Goal: Transaction & Acquisition: Purchase product/service

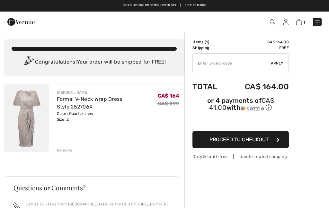
click at [227, 65] on input "TEXT" at bounding box center [232, 63] width 78 height 19
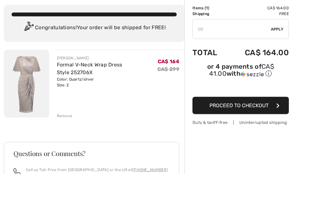
type input "C"
type input "NEW15"
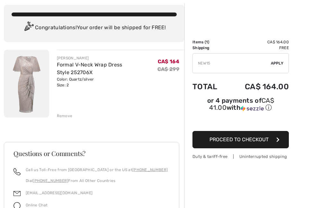
click at [277, 65] on span "Apply" at bounding box center [277, 63] width 13 height 6
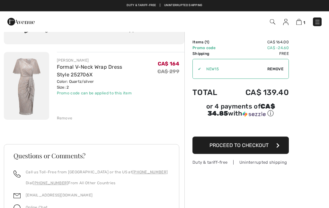
scroll to position [0, 0]
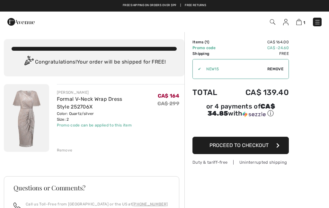
click at [318, 22] on img at bounding box center [317, 22] width 6 height 6
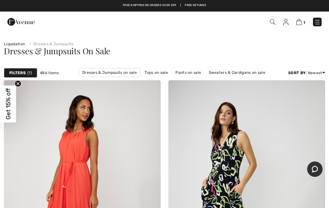
click at [301, 20] on img at bounding box center [298, 22] width 5 height 6
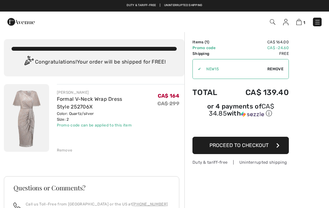
click at [222, 66] on input "TEXT" at bounding box center [234, 68] width 66 height 19
click at [218, 72] on input "TEXT" at bounding box center [234, 68] width 66 height 19
click at [276, 68] on span "Remove" at bounding box center [275, 69] width 16 height 6
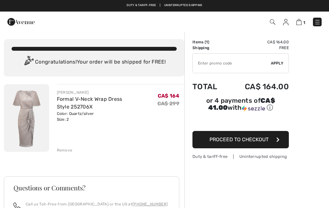
click at [217, 65] on input "TEXT" at bounding box center [232, 63] width 78 height 19
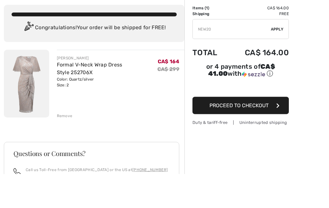
click at [281, 60] on span "Apply" at bounding box center [277, 63] width 13 height 6
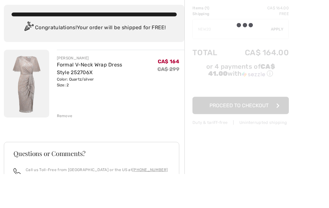
scroll to position [34, 0]
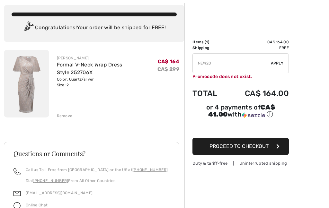
click at [216, 64] on input "TEXT" at bounding box center [232, 63] width 78 height 19
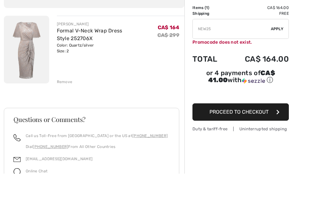
click at [276, 60] on span "Apply" at bounding box center [277, 63] width 13 height 6
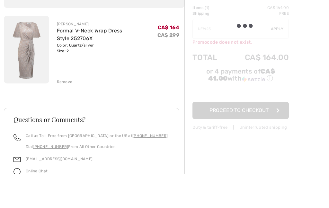
scroll to position [69, 0]
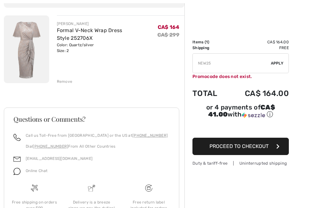
click at [221, 65] on input "TEXT" at bounding box center [232, 63] width 78 height 19
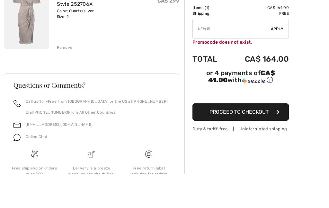
type input "NEW15"
click at [280, 60] on span "Apply" at bounding box center [277, 63] width 13 height 6
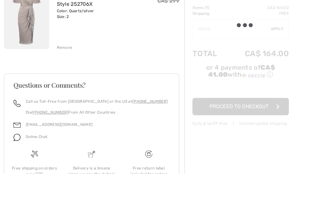
scroll to position [103, 0]
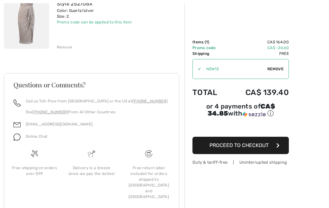
click at [251, 144] on span "Proceed to Checkout" at bounding box center [238, 145] width 59 height 6
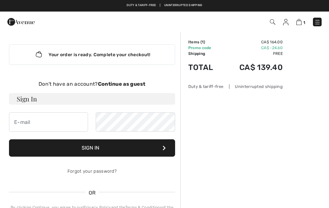
checkbox input "true"
click at [45, 121] on input "email" at bounding box center [48, 121] width 79 height 19
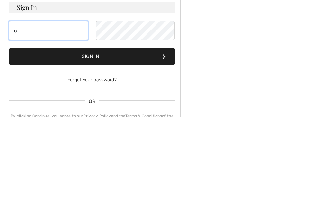
type input "[EMAIL_ADDRESS][DOMAIN_NAME]"
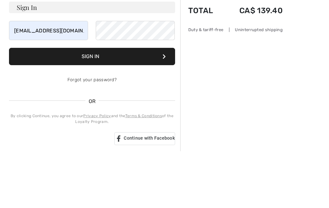
scroll to position [91, 0]
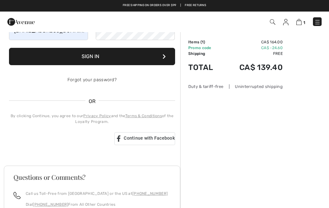
click at [115, 61] on button "Sign In" at bounding box center [92, 56] width 166 height 17
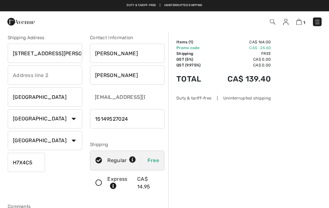
scroll to position [5, 0]
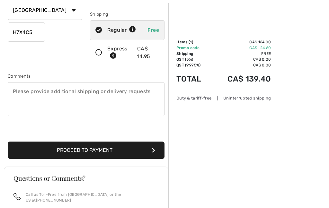
click at [102, 151] on button "Proceed to Payment" at bounding box center [86, 150] width 157 height 17
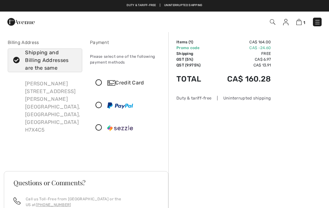
click at [129, 83] on div "Credit Card" at bounding box center [133, 83] width 53 height 8
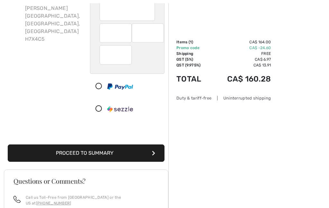
scroll to position [116, 0]
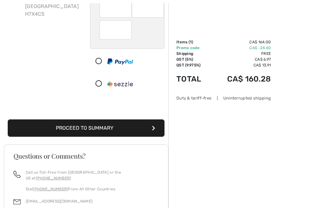
click at [111, 129] on button "Proceed to Summary" at bounding box center [86, 128] width 157 height 17
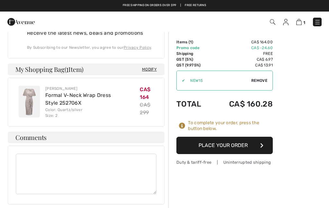
scroll to position [331, 0]
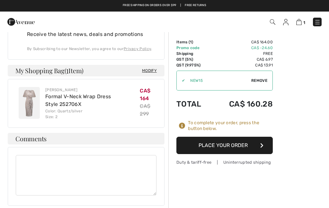
click at [229, 144] on button "Place Your Order" at bounding box center [224, 145] width 96 height 17
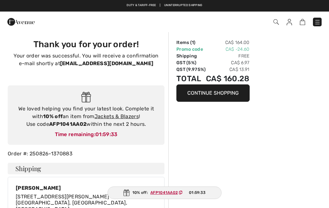
checkbox input "true"
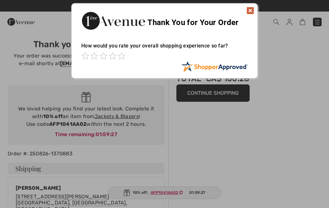
click at [251, 11] on img at bounding box center [250, 11] width 8 height 8
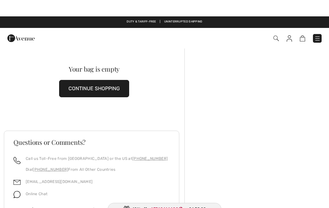
checkbox input "true"
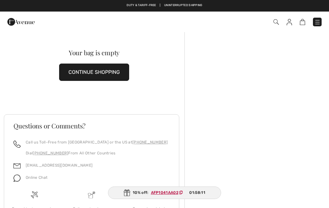
checkbox input "true"
click at [111, 71] on button "CONTINUE SHOPPING" at bounding box center [94, 72] width 70 height 17
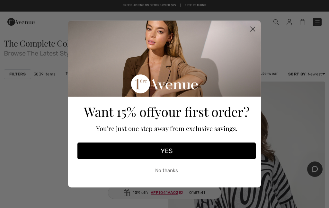
click at [176, 171] on button "No thanks" at bounding box center [166, 170] width 178 height 16
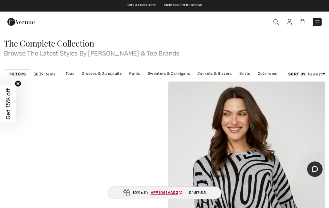
click at [106, 74] on link "Dresses & Jumpsuits" at bounding box center [101, 73] width 47 height 8
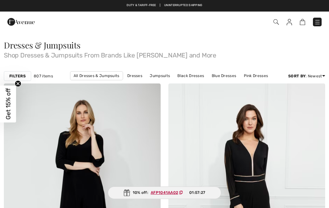
scroll to position [319, 0]
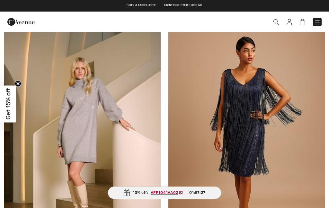
checkbox input "true"
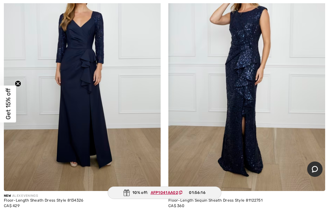
scroll to position [5320, 0]
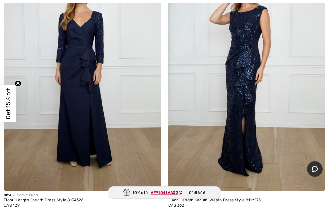
click at [261, 131] on img at bounding box center [246, 73] width 157 height 235
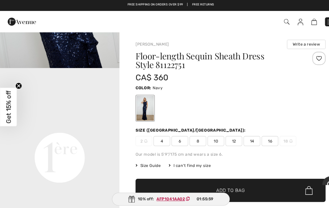
scroll to position [286, 0]
